Goal: Task Accomplishment & Management: Use online tool/utility

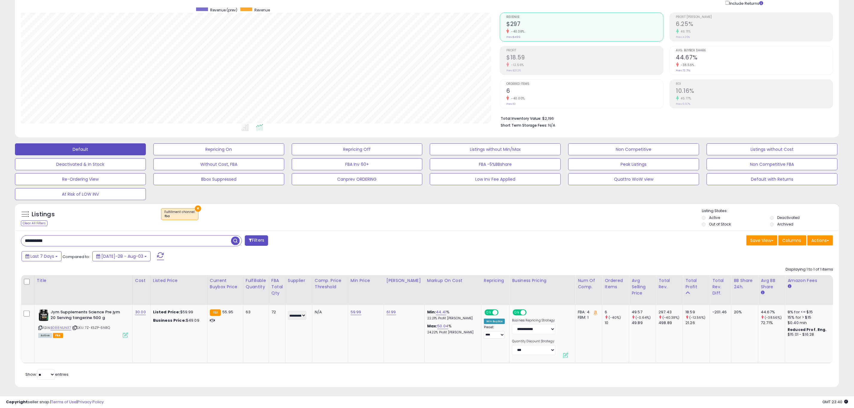
scroll to position [123, 479]
click at [73, 239] on input "**********" at bounding box center [126, 241] width 210 height 10
drag, startPoint x: 73, startPoint y: 242, endPoint x: -129, endPoint y: 219, distance: 203.3
click at [0, 219] on html "Unable to login Retrieving listings data.. has not yet accepted the Terms of Us…" at bounding box center [427, 159] width 854 height 408
paste input "text"
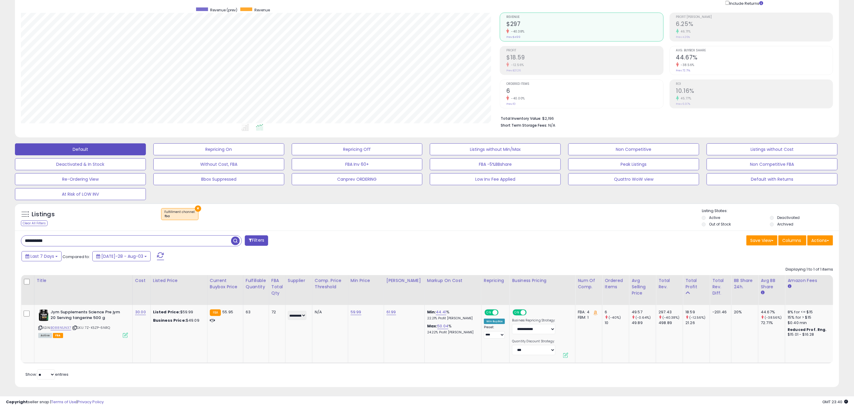
type input "**********"
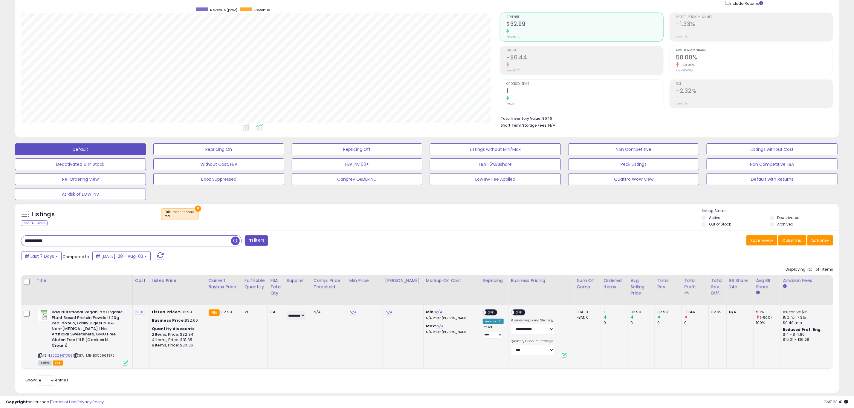
scroll to position [55, 0]
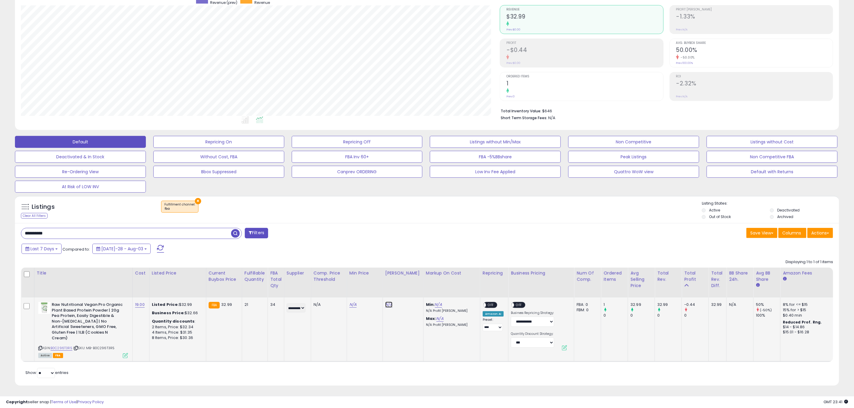
click at [387, 305] on link "N/A" at bounding box center [388, 305] width 7 height 6
type input "*****"
click button "submit" at bounding box center [404, 289] width 10 height 9
click at [65, 346] on link "B0C296T3R5" at bounding box center [61, 348] width 22 height 5
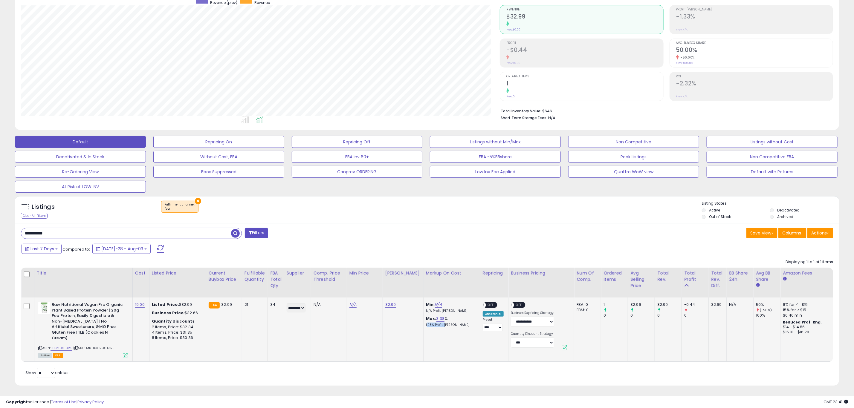
drag, startPoint x: 420, startPoint y: 324, endPoint x: 450, endPoint y: 332, distance: 30.8
click at [440, 327] on td "Min: N/A N/A Profit [PERSON_NAME]: 3.38 % 1.95% Profit [PERSON_NAME]" at bounding box center [451, 330] width 57 height 64
click at [450, 332] on td "Min: N/A N/A Profit [PERSON_NAME]: 3.38 % 1.95% Profit [PERSON_NAME]" at bounding box center [451, 330] width 57 height 64
click at [138, 304] on link "19.00" at bounding box center [140, 305] width 10 height 6
click at [169, 289] on icon "button" at bounding box center [168, 289] width 4 height 4
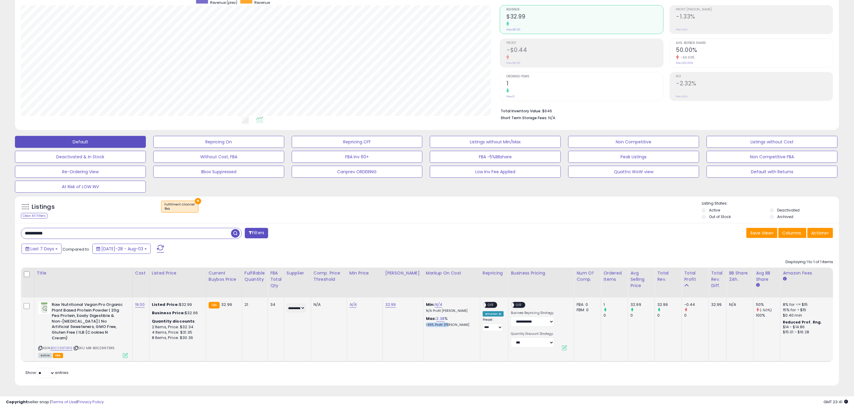
drag, startPoint x: 440, startPoint y: 324, endPoint x: 454, endPoint y: 333, distance: 16.9
click at [448, 329] on td "Min: N/A N/A Profit [PERSON_NAME]: 3.38 % 1.95% Profit [PERSON_NAME]" at bounding box center [451, 330] width 57 height 64
click at [454, 333] on td "Min: N/A N/A Profit [PERSON_NAME]: 3.38 % 1.95% Profit [PERSON_NAME]" at bounding box center [451, 330] width 57 height 64
drag, startPoint x: 117, startPoint y: 231, endPoint x: -172, endPoint y: 154, distance: 298.9
click at [0, 154] on html "Unable to login Retrieving listings data.. has not yet accepted the Terms of Us…" at bounding box center [427, 152] width 854 height 408
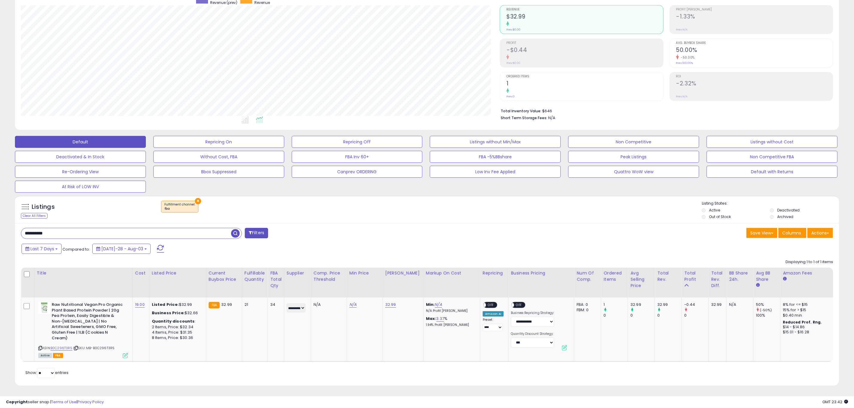
scroll to position [123, 479]
drag, startPoint x: 95, startPoint y: 235, endPoint x: -172, endPoint y: 188, distance: 271.1
click at [0, 188] on html "Unable to login Retrieving listings data.. has not yet accepted the Terms of Us…" at bounding box center [427, 152] width 854 height 408
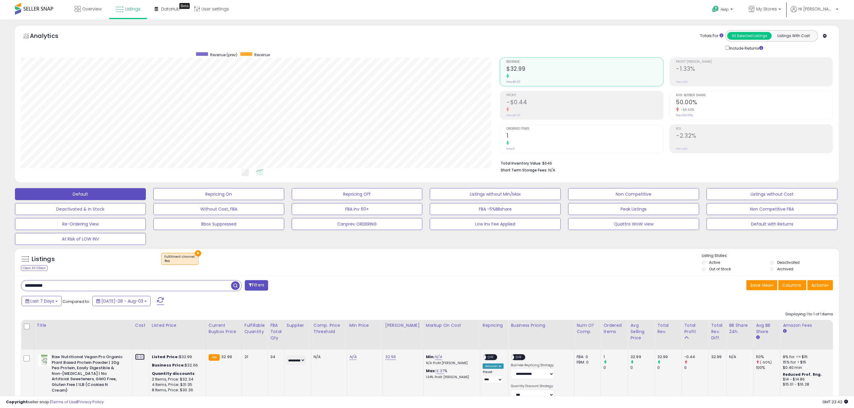
click at [142, 357] on link "19.00" at bounding box center [140, 357] width 10 height 6
drag, startPoint x: 134, startPoint y: 345, endPoint x: 27, endPoint y: 346, distance: 106.7
click at [30, 346] on table "Title Cost" at bounding box center [589, 367] width 1137 height 94
type input "**"
click button "submit" at bounding box center [155, 341] width 10 height 9
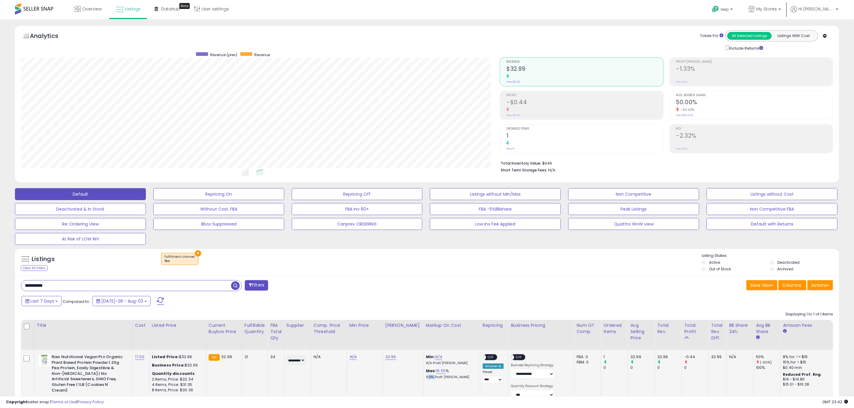
drag, startPoint x: 421, startPoint y: 381, endPoint x: 430, endPoint y: 378, distance: 9.4
click at [430, 378] on p "8.01% Profit [PERSON_NAME]" at bounding box center [451, 377] width 50 height 4
click at [437, 386] on td "Min: N/A N/A Profit Margin Max: 15.55 % 8.01% Profit [PERSON_NAME]" at bounding box center [451, 382] width 57 height 64
click at [140, 359] on link "17.00" at bounding box center [139, 357] width 9 height 6
click at [172, 344] on button "button" at bounding box center [167, 341] width 10 height 9
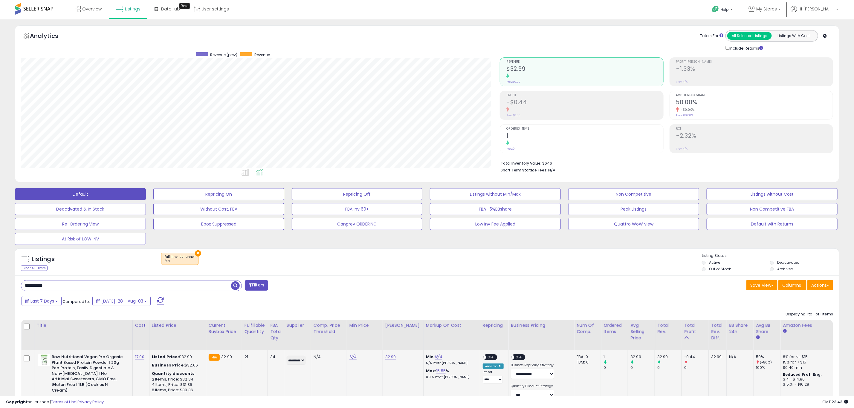
drag, startPoint x: 61, startPoint y: 285, endPoint x: -186, endPoint y: 262, distance: 248.2
click at [0, 262] on html "Unable to login Retrieving listings data.. has not yet accepted the Terms of Us…" at bounding box center [427, 204] width 854 height 408
paste input "text"
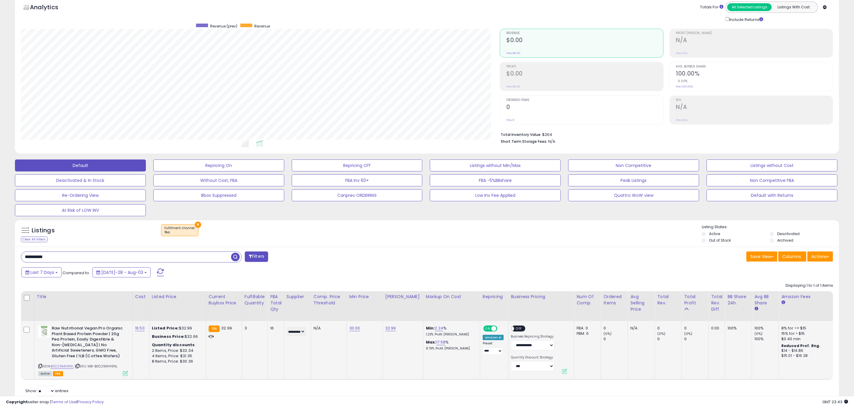
scroll to position [45, 0]
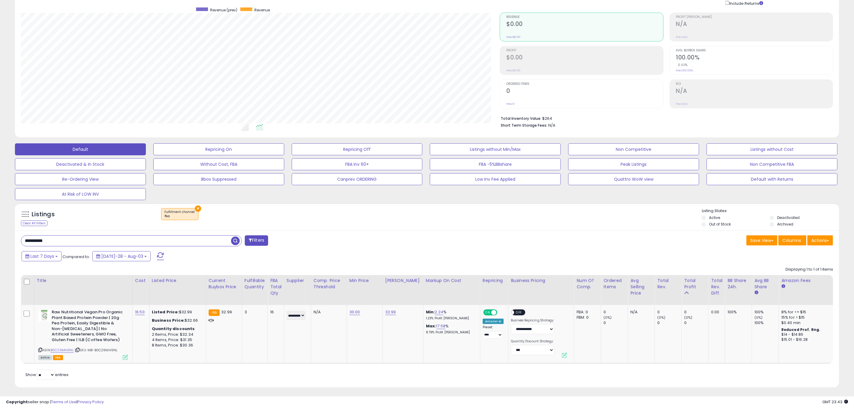
drag, startPoint x: -51, startPoint y: 256, endPoint x: -80, endPoint y: 257, distance: 29.3
click at [0, 257] on html "Unable to login Retrieving listings data.. has not yet accepted the Terms of Us…" at bounding box center [427, 159] width 854 height 408
paste input "text"
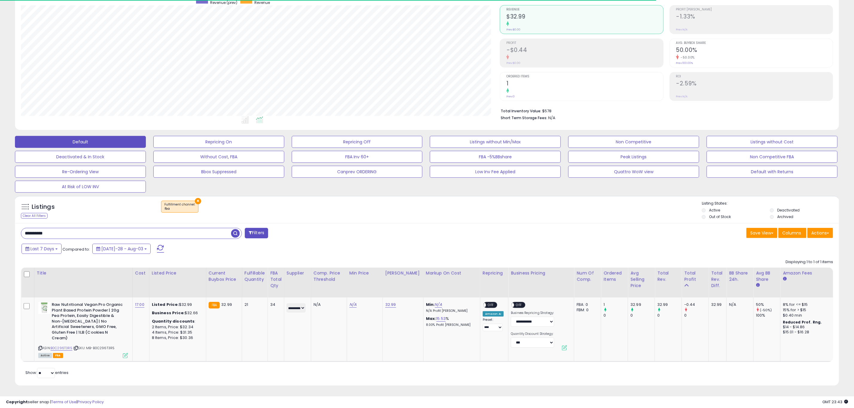
scroll to position [123, 479]
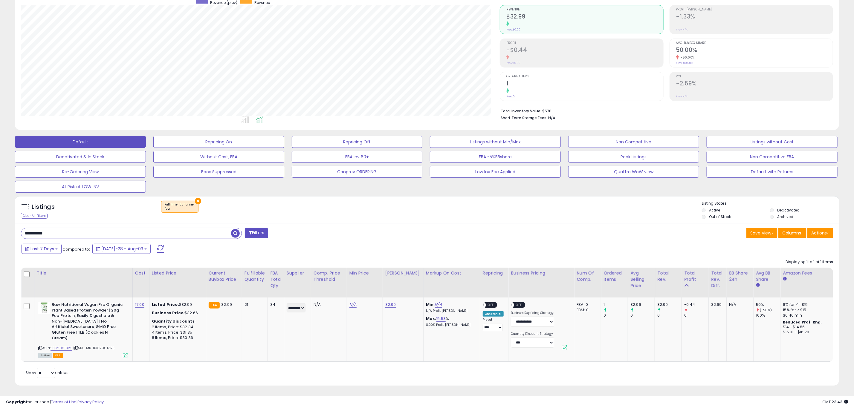
drag, startPoint x: 78, startPoint y: 232, endPoint x: -68, endPoint y: 233, distance: 146.4
click at [0, 233] on html "Unable to login Retrieving listings data.. has not yet accepted the Terms of Us…" at bounding box center [427, 152] width 854 height 408
paste input "text"
type input "**********"
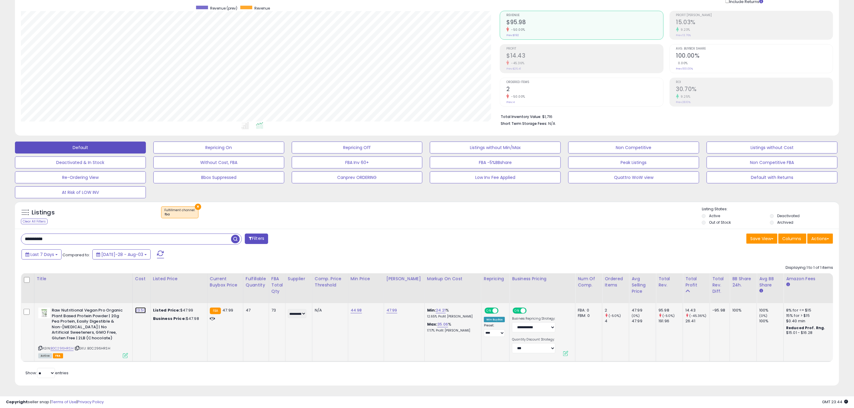
click at [142, 307] on link "23.50" at bounding box center [140, 310] width 11 height 6
drag, startPoint x: 136, startPoint y: 290, endPoint x: 93, endPoint y: 290, distance: 42.4
click at [80, 287] on table "Title Cost" at bounding box center [591, 317] width 1140 height 89
type input "**"
click button "submit" at bounding box center [156, 294] width 10 height 9
